Goal: Task Accomplishment & Management: Complete application form

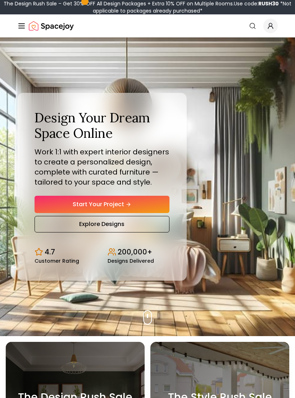
click at [145, 210] on link "Start Your Project" at bounding box center [102, 204] width 135 height 17
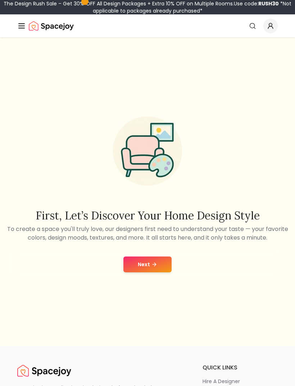
click at [160, 273] on button "Next" at bounding box center [148, 265] width 48 height 16
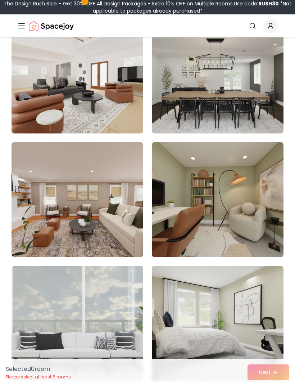
scroll to position [611, 0]
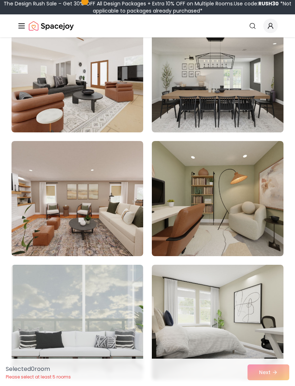
click at [253, 107] on img at bounding box center [218, 74] width 132 height 115
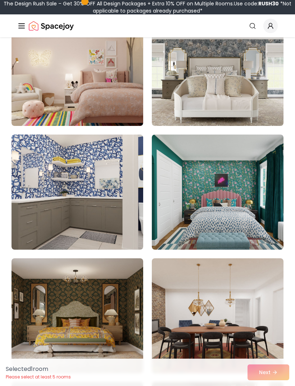
scroll to position [3558, 0]
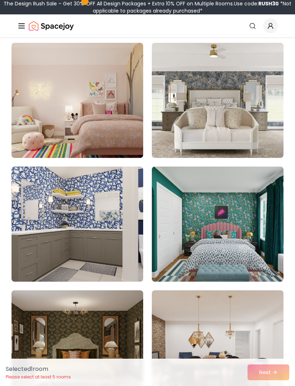
click at [108, 141] on img at bounding box center [78, 100] width 132 height 115
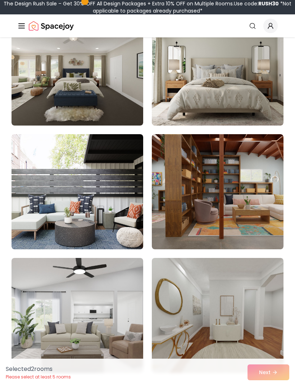
scroll to position [5943, 0]
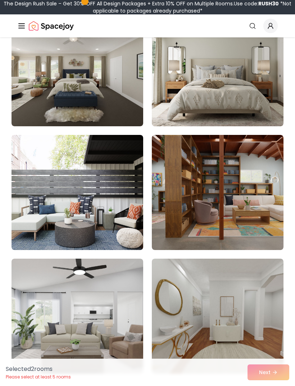
click at [125, 286] on img at bounding box center [78, 316] width 132 height 115
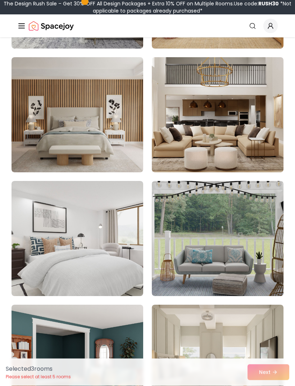
scroll to position [4781, 0]
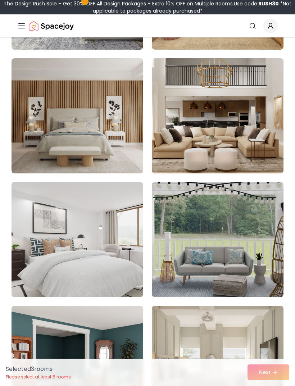
click at [120, 253] on img at bounding box center [78, 239] width 132 height 115
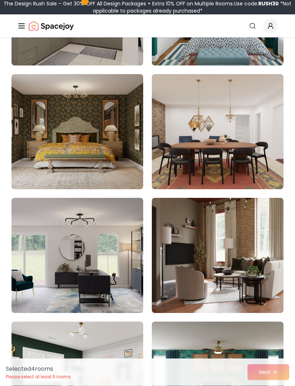
scroll to position [3773, 0]
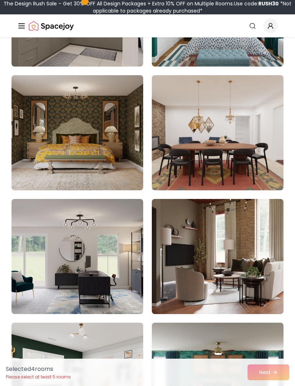
click at [130, 234] on img at bounding box center [78, 256] width 132 height 115
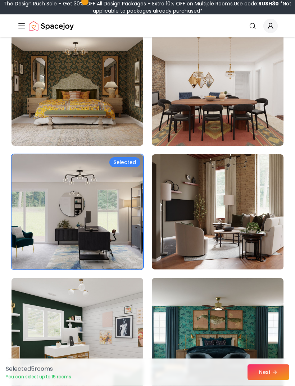
scroll to position [3818, 0]
click at [272, 381] on button "Next" at bounding box center [269, 373] width 42 height 16
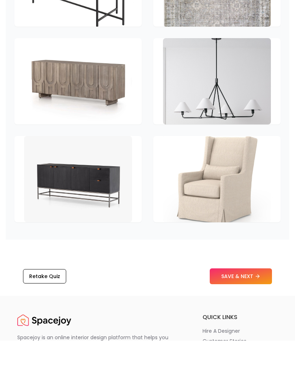
scroll to position [1409, 0]
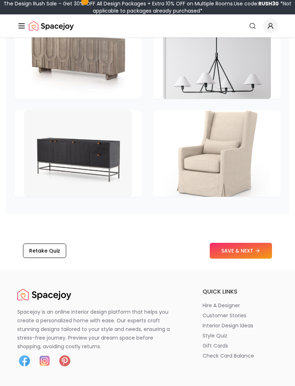
click at [255, 240] on div "Retake Quiz SAVE & NEXT" at bounding box center [148, 250] width 284 height 27
click at [257, 249] on icon at bounding box center [258, 251] width 6 height 6
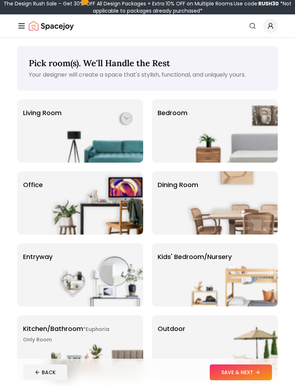
click at [118, 143] on img at bounding box center [97, 130] width 92 height 63
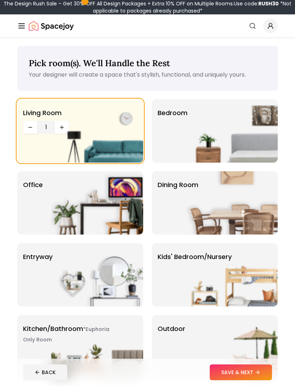
click at [231, 380] on button "SAVE & NEXT" at bounding box center [241, 373] width 62 height 16
